Goal: Transaction & Acquisition: Purchase product/service

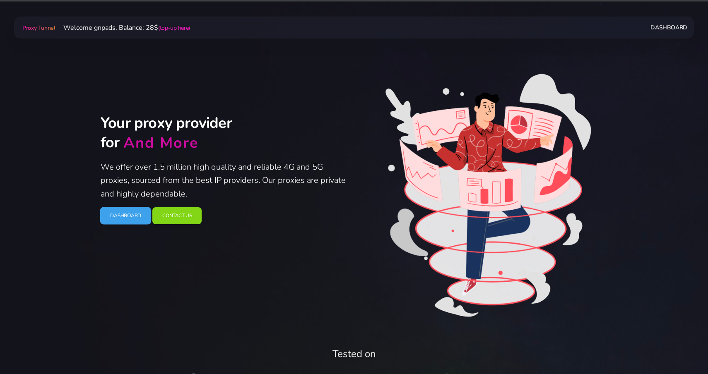
click at [132, 215] on link "Dashboard" at bounding box center [125, 215] width 51 height 17
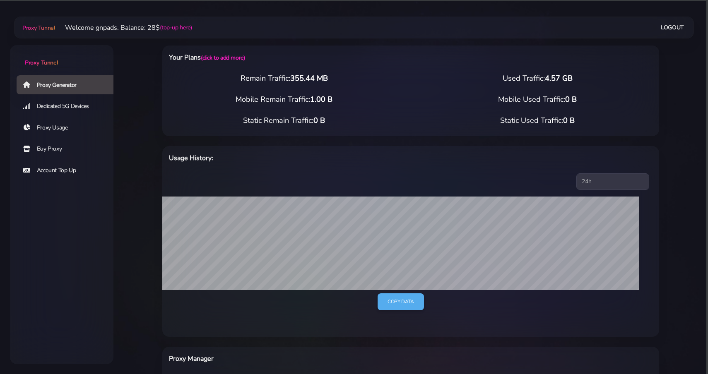
scroll to position [238, 0]
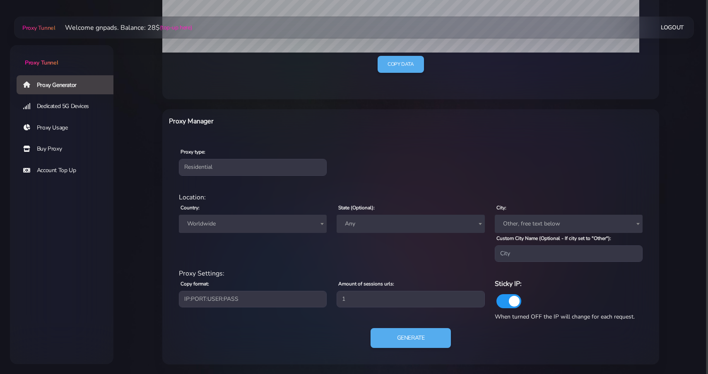
click at [248, 215] on span "Worldwide" at bounding box center [253, 224] width 148 height 18
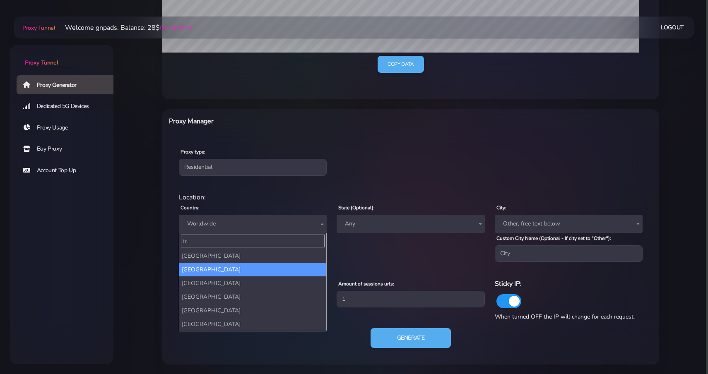
type input "fr"
select select "FR"
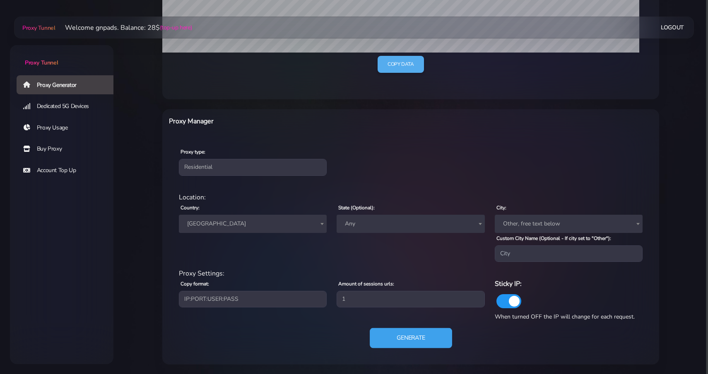
click at [405, 336] on button "Generate" at bounding box center [411, 338] width 82 height 20
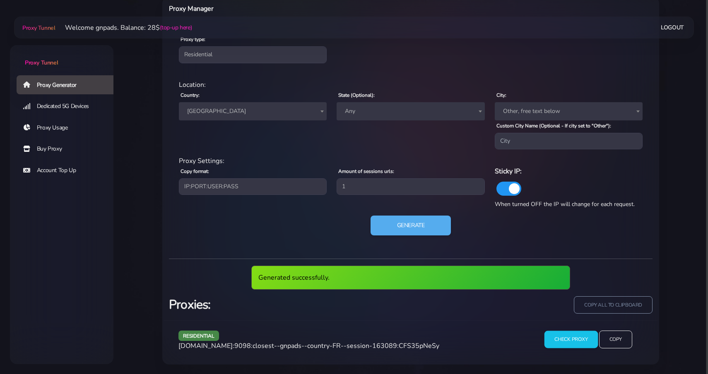
click at [575, 338] on input "Check Proxy" at bounding box center [570, 339] width 53 height 17
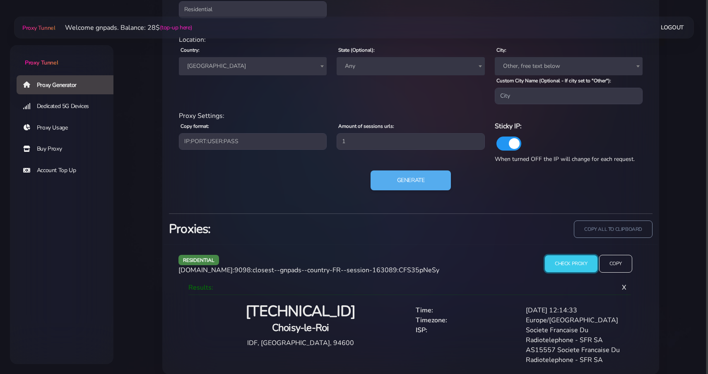
scroll to position [405, 0]
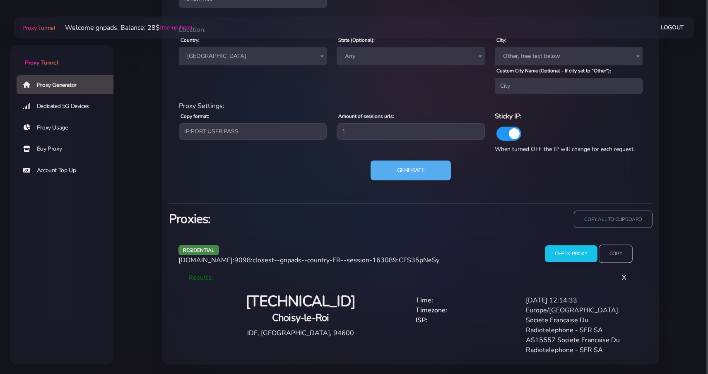
click at [625, 256] on input "Copy" at bounding box center [616, 254] width 34 height 18
click at [48, 150] on link "Buy Proxy" at bounding box center [68, 148] width 103 height 19
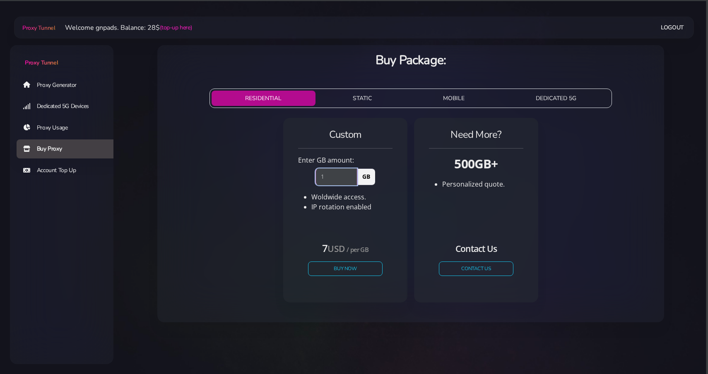
type input "1"
click at [353, 176] on input "1" at bounding box center [336, 176] width 42 height 17
click at [331, 273] on button "Buy Now" at bounding box center [345, 269] width 76 height 14
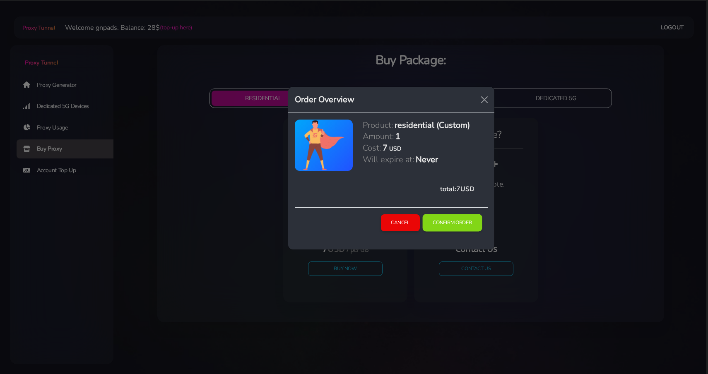
click at [464, 223] on button "Confirm Order" at bounding box center [452, 222] width 60 height 17
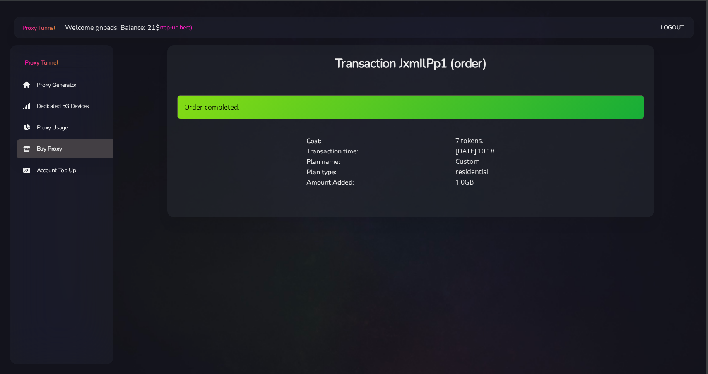
click at [106, 89] on link "Proxy Generator" at bounding box center [68, 84] width 103 height 19
click at [87, 86] on link "Proxy Generator" at bounding box center [68, 84] width 103 height 19
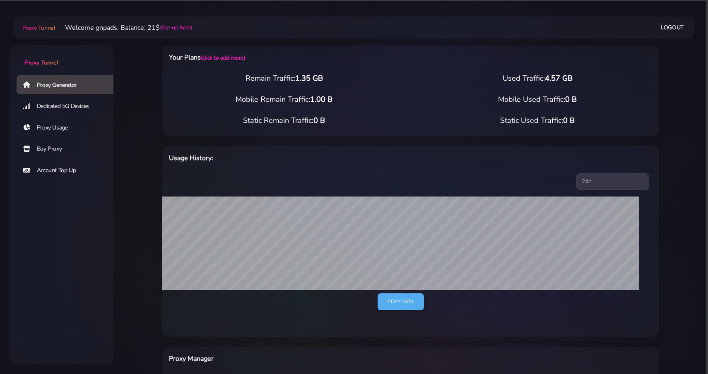
click at [131, 78] on main "Proxy Tunnel Welcome gnpads. Balance: 21$ (top-up here) Logout" at bounding box center [410, 315] width 594 height 573
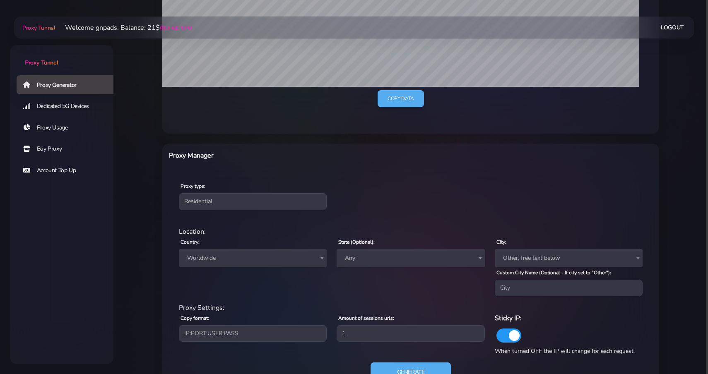
scroll to position [238, 0]
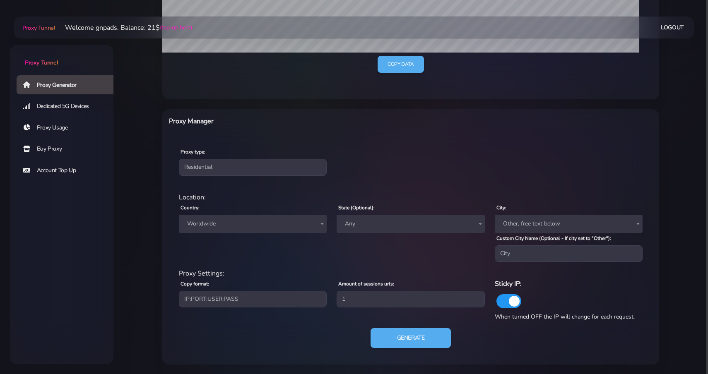
click at [267, 215] on span "Worldwide" at bounding box center [253, 224] width 148 height 18
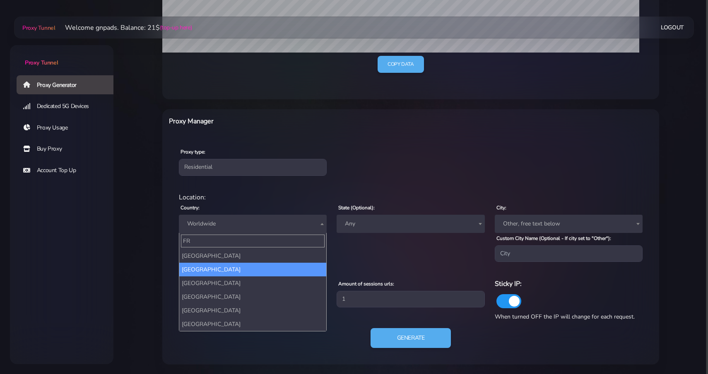
type input "FR"
select select "FR"
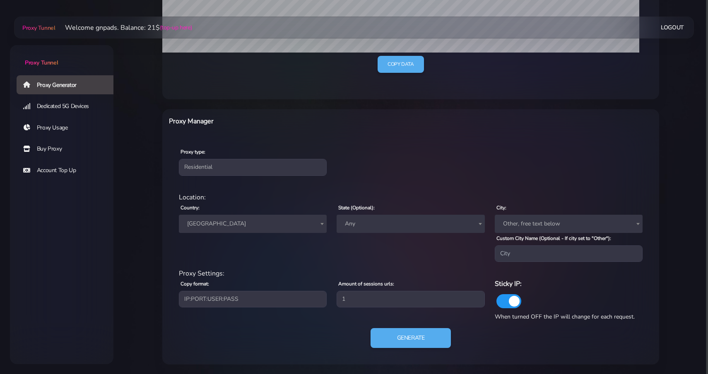
click at [165, 213] on div "Proxy type: Residential Static Mobile residential Location: Country: Worldwide …" at bounding box center [410, 251] width 497 height 228
click at [423, 335] on button "Generate" at bounding box center [411, 338] width 82 height 20
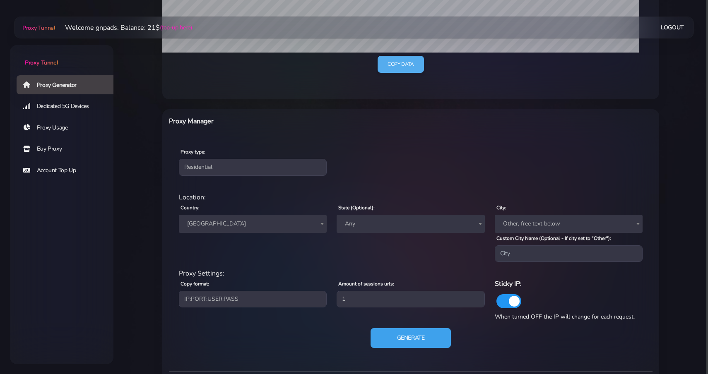
scroll to position [350, 0]
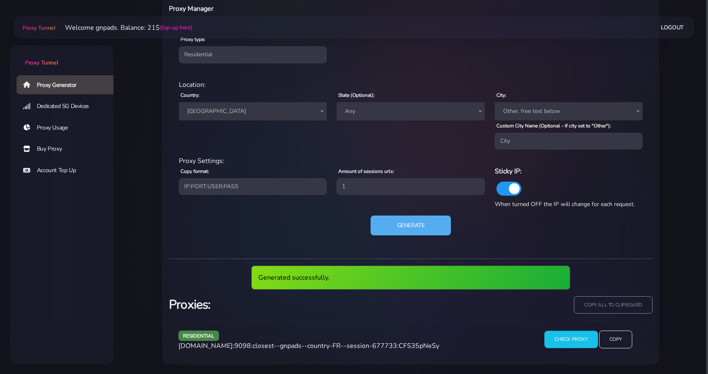
click at [560, 338] on input "Check Proxy" at bounding box center [570, 339] width 53 height 17
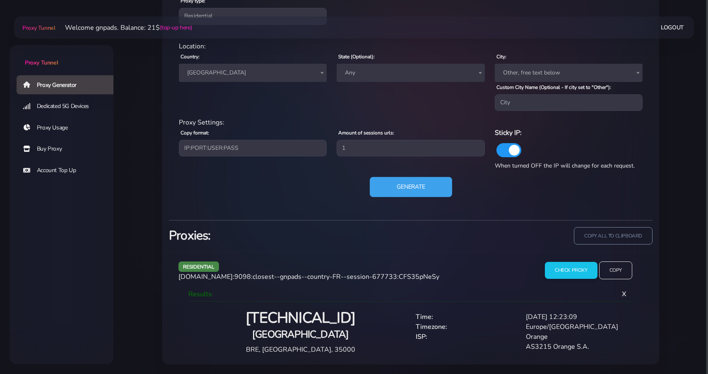
click at [413, 192] on button "Generate" at bounding box center [411, 187] width 82 height 20
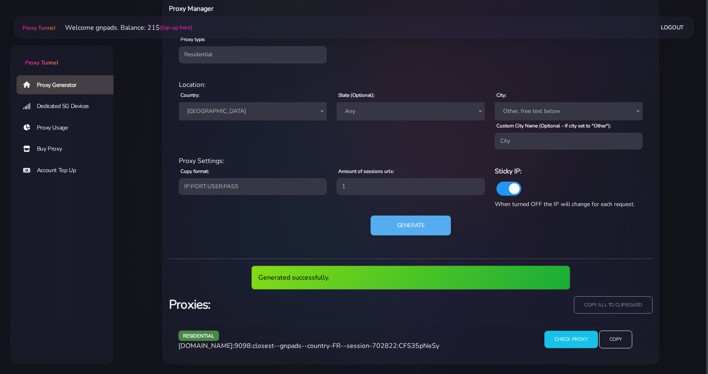
click at [554, 331] on input "Check Proxy" at bounding box center [570, 339] width 53 height 17
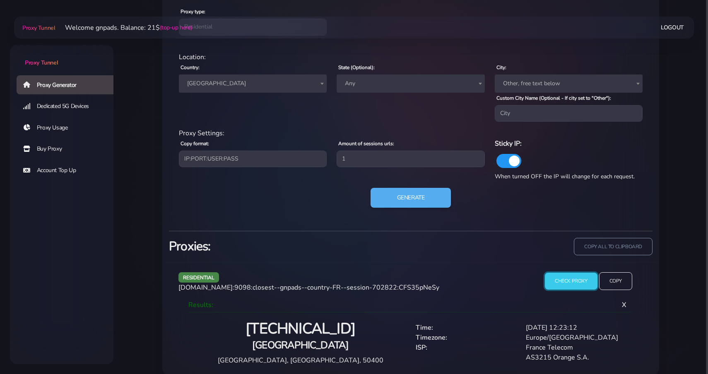
scroll to position [389, 0]
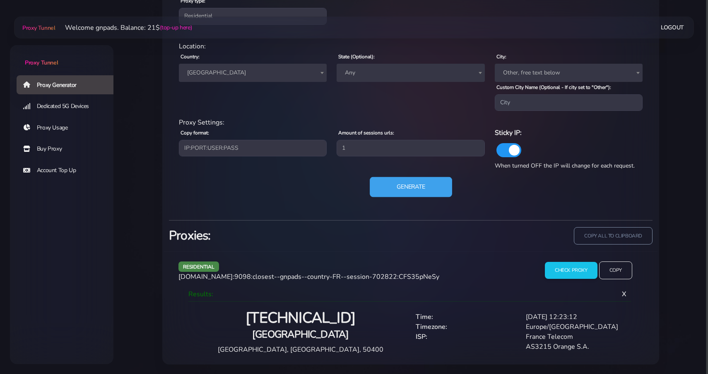
click at [445, 188] on button "Generate" at bounding box center [411, 187] width 82 height 20
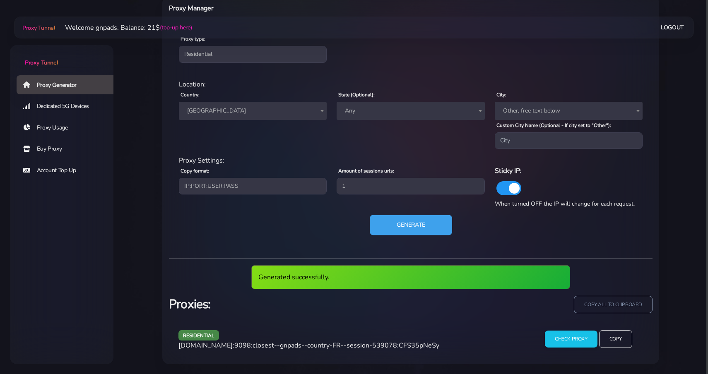
scroll to position [350, 0]
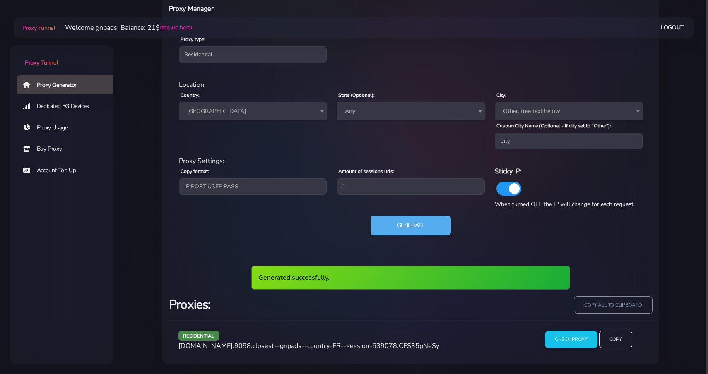
click at [571, 330] on div "residential [DOMAIN_NAME]:9098:closest--gnpads--country-FR--session-539078:CFS3…" at bounding box center [410, 342] width 493 height 44
click at [570, 338] on input "Check Proxy" at bounding box center [570, 339] width 53 height 17
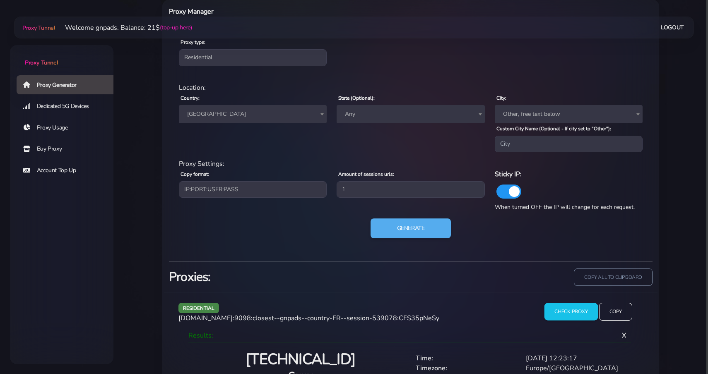
scroll to position [389, 0]
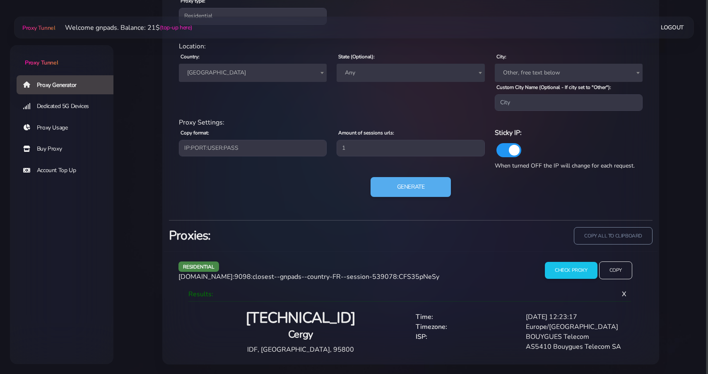
click at [426, 198] on div "Generate" at bounding box center [411, 190] width 474 height 26
click at [424, 188] on button "Generate" at bounding box center [411, 187] width 82 height 20
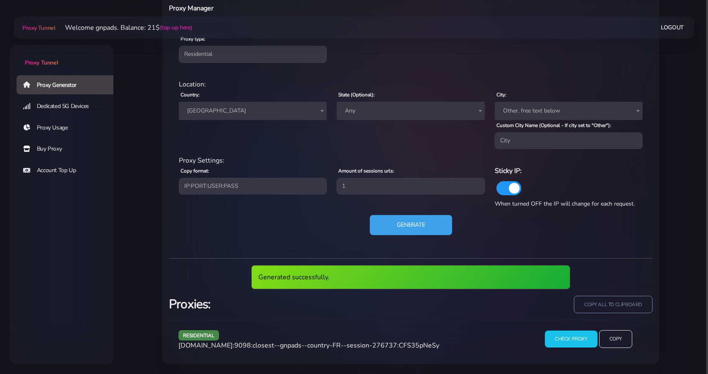
scroll to position [350, 0]
click at [416, 222] on button "Generate" at bounding box center [411, 226] width 82 height 20
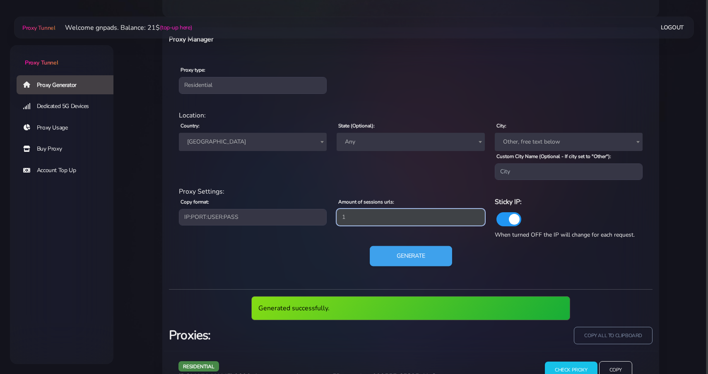
click at [416, 222] on input "1" at bounding box center [411, 217] width 148 height 17
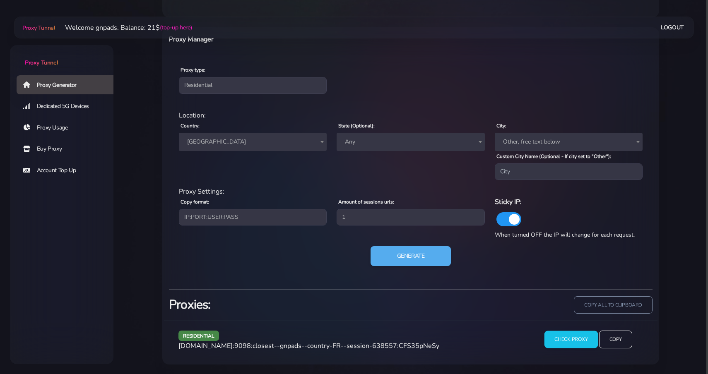
click at [561, 336] on input "Check Proxy" at bounding box center [570, 339] width 53 height 17
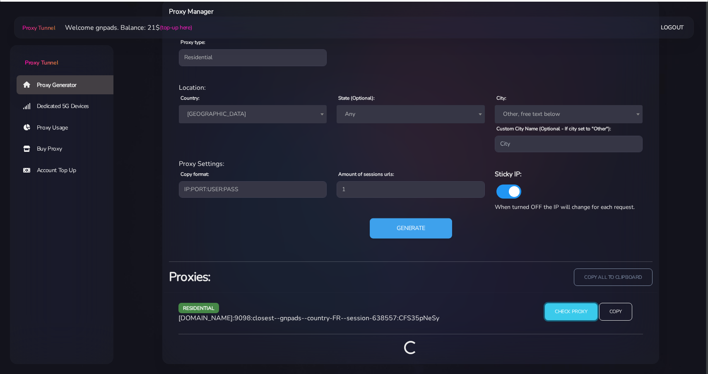
scroll to position [389, 0]
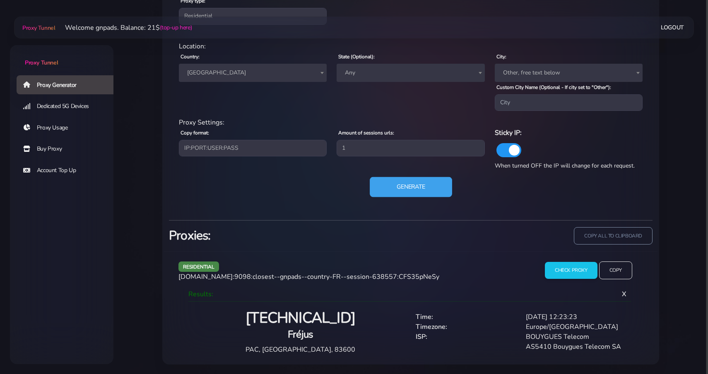
click at [411, 189] on button "Generate" at bounding box center [411, 187] width 82 height 20
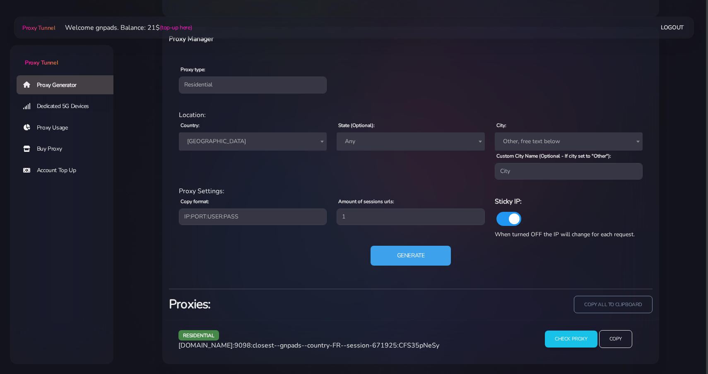
scroll to position [350, 0]
click at [547, 336] on input "Check Proxy" at bounding box center [570, 339] width 53 height 17
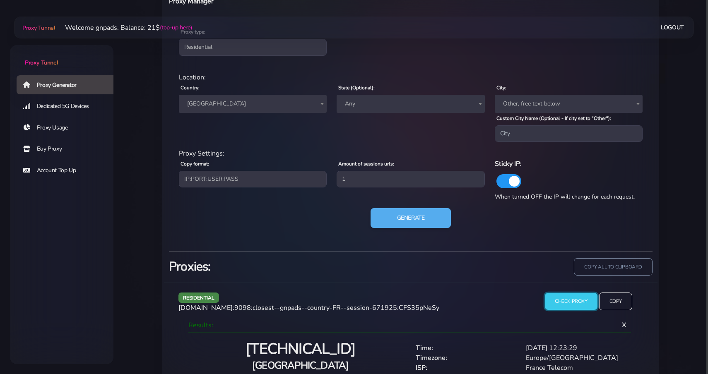
scroll to position [389, 0]
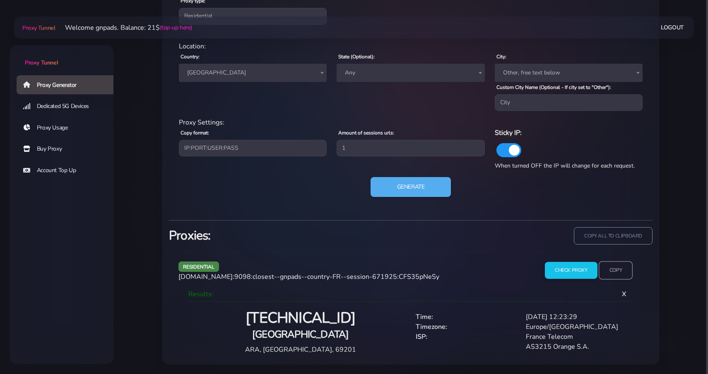
click at [613, 268] on input "Copy" at bounding box center [616, 270] width 34 height 18
